Goal: Information Seeking & Learning: Learn about a topic

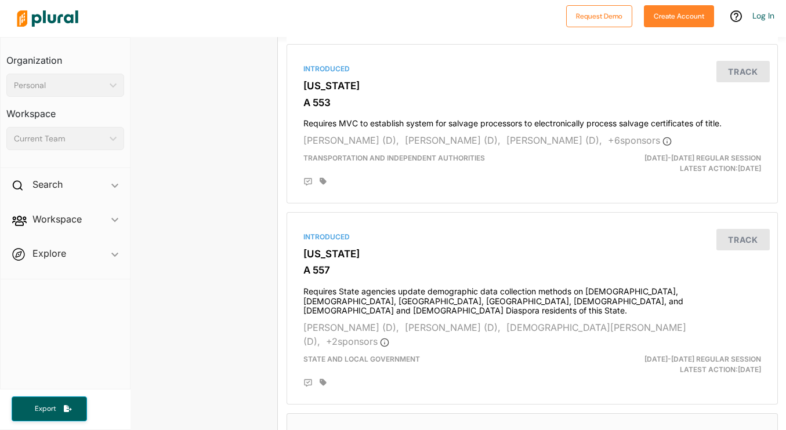
scroll to position [1120, 8]
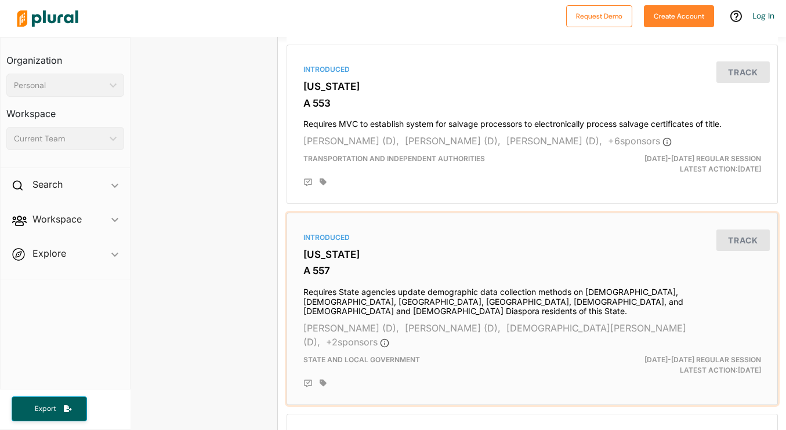
click at [334, 233] on div "Introduced" at bounding box center [532, 238] width 458 height 10
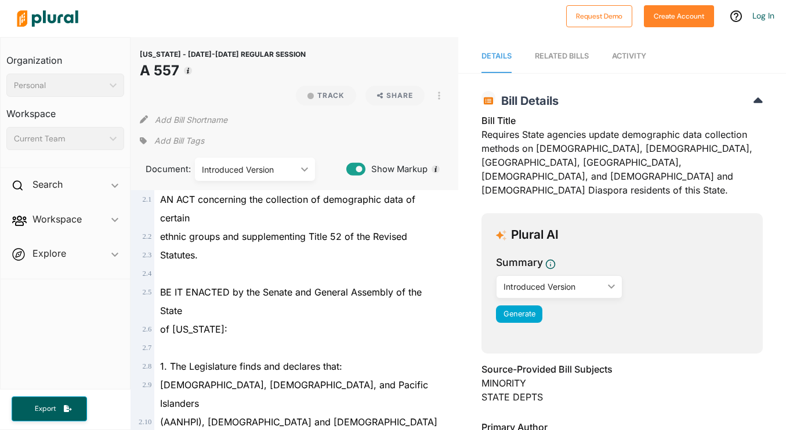
click at [48, 13] on img at bounding box center [47, 18] width 81 height 41
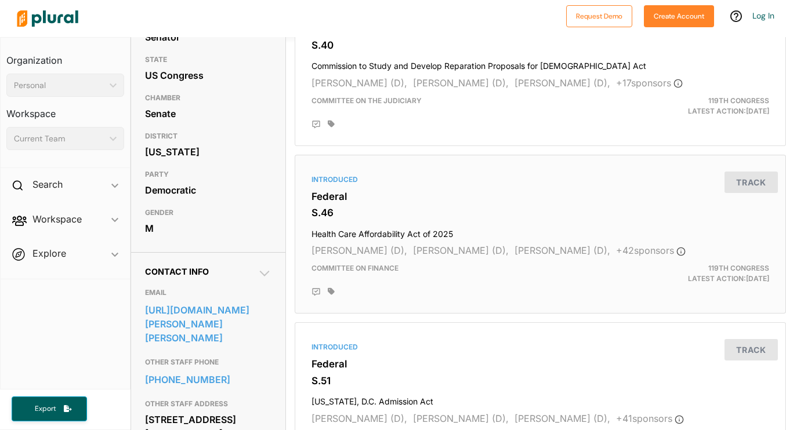
scroll to position [148, 0]
click at [343, 251] on span "Jeanne Shaheen (D)," at bounding box center [359, 250] width 96 height 12
click at [339, 180] on div "Introduced" at bounding box center [540, 178] width 458 height 10
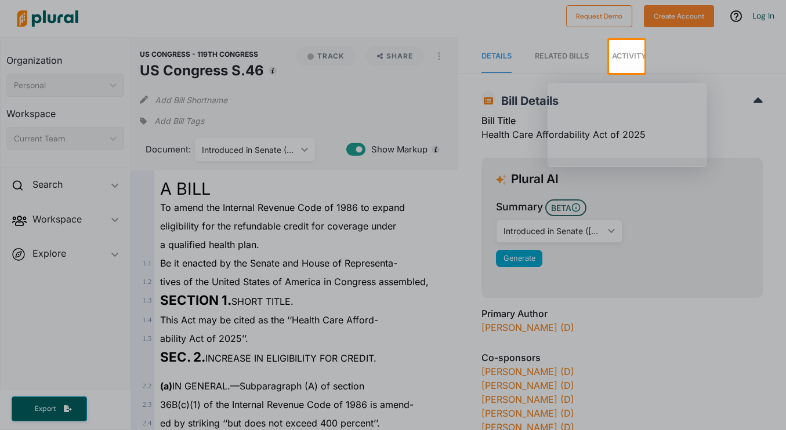
click at [424, 322] on div at bounding box center [393, 251] width 786 height 357
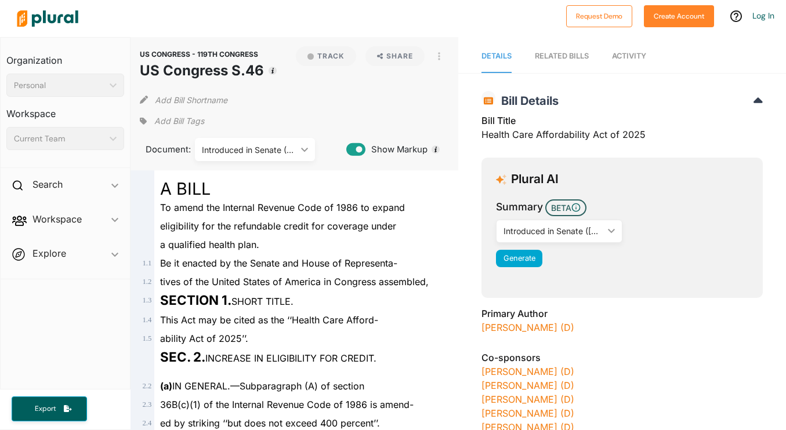
click at [506, 97] on span "Bill Details" at bounding box center [526, 101] width 63 height 14
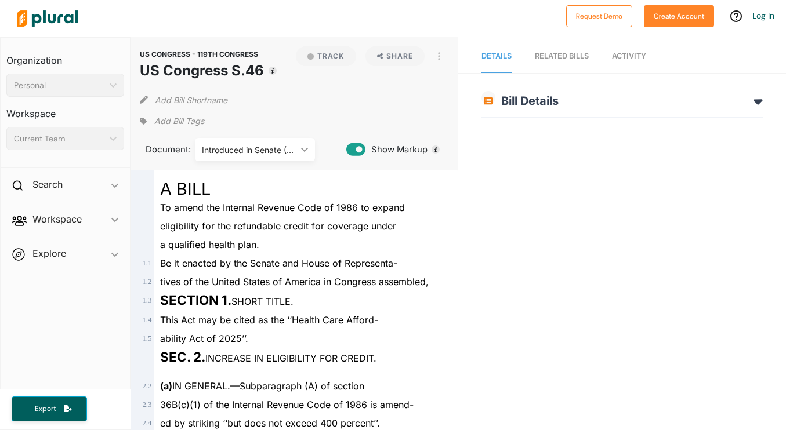
click at [506, 97] on span "Bill Details" at bounding box center [526, 101] width 63 height 14
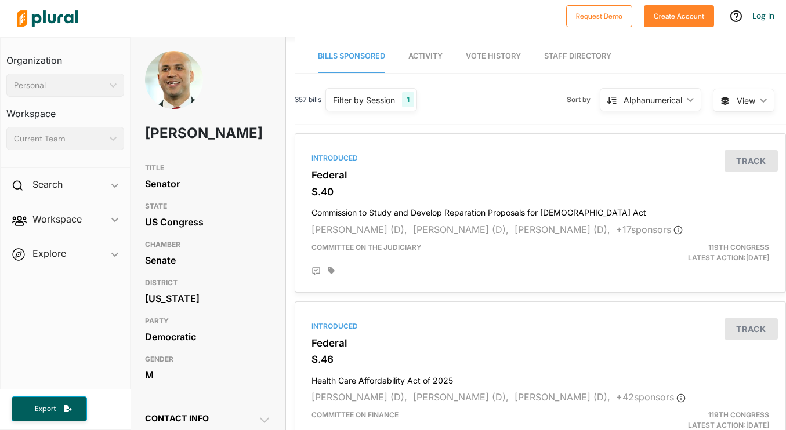
click at [194, 175] on h3 "TITLE" at bounding box center [208, 168] width 126 height 14
click at [430, 52] on span "Activity" at bounding box center [425, 56] width 34 height 9
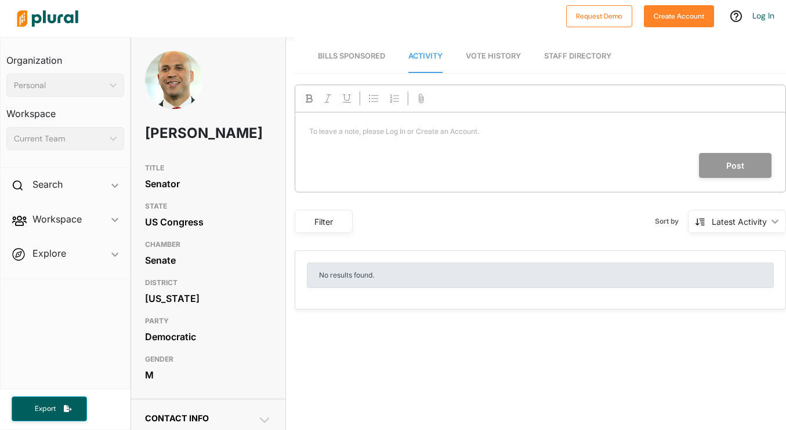
click at [484, 59] on span "Vote History" at bounding box center [493, 56] width 55 height 9
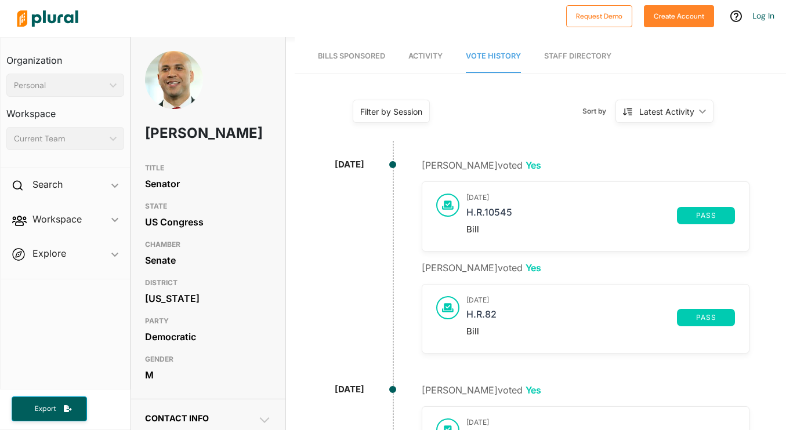
click at [562, 48] on link "Staff Directory" at bounding box center [577, 56] width 67 height 33
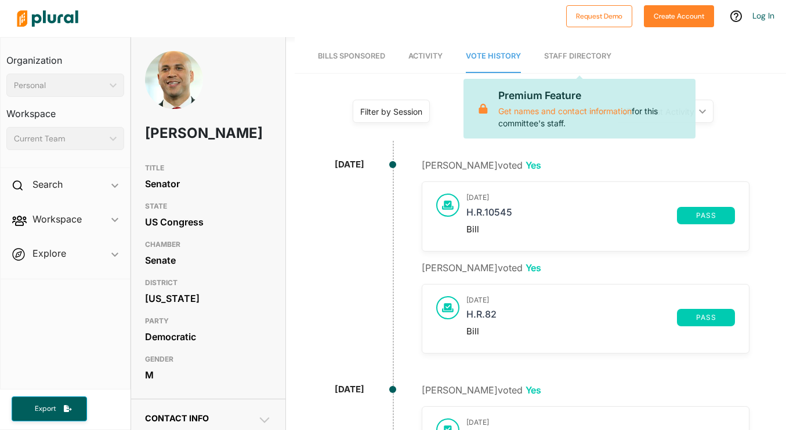
click at [561, 54] on link "Staff Directory" at bounding box center [577, 56] width 67 height 33
click at [365, 53] on span "Bills Sponsored" at bounding box center [351, 56] width 67 height 9
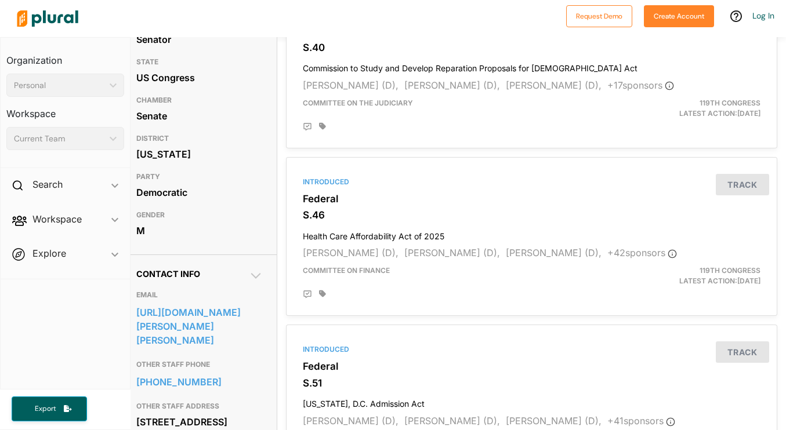
scroll to position [0, 9]
